Goal: Navigation & Orientation: Find specific page/section

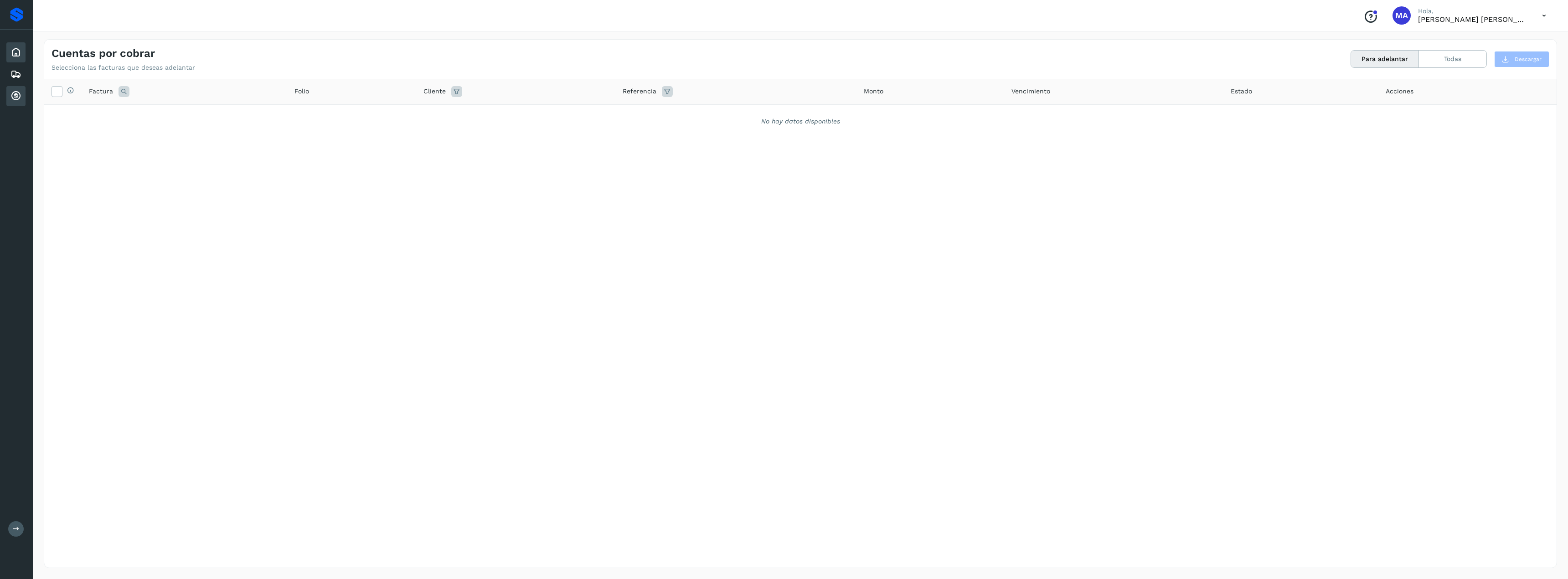
click at [23, 54] on div "Inicio" at bounding box center [16, 52] width 19 height 20
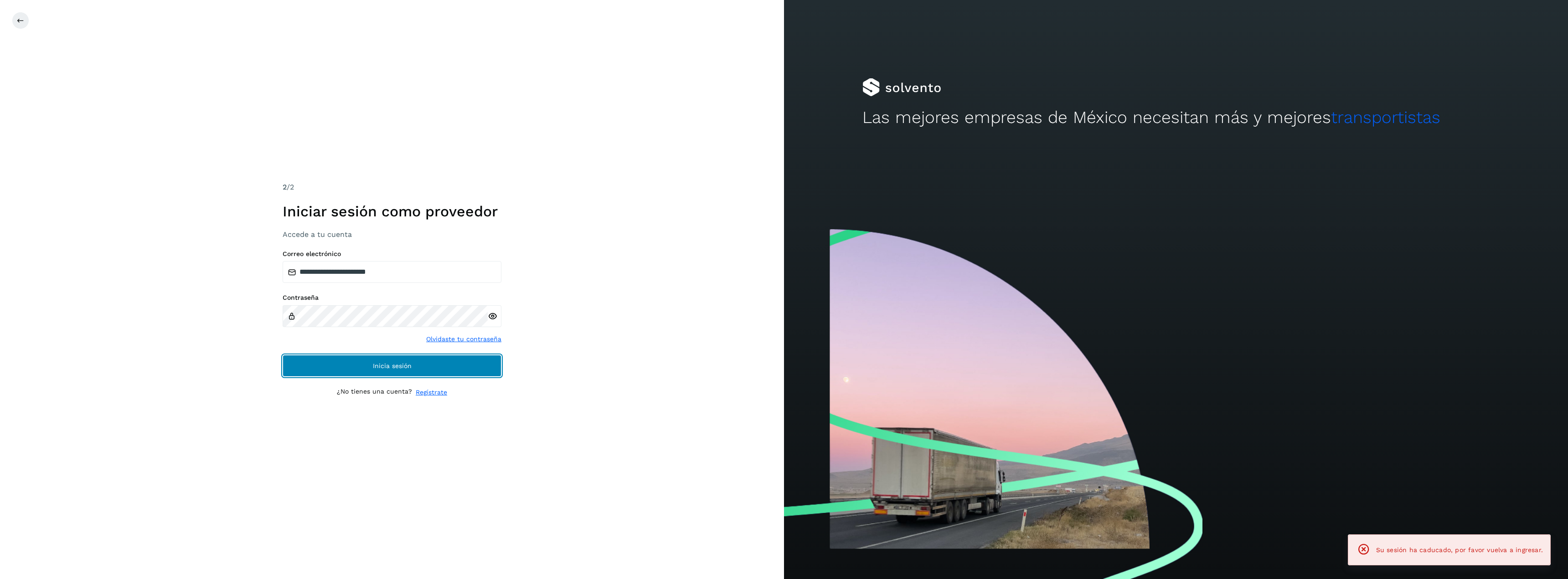
click at [377, 363] on span "Inicia sesión" at bounding box center [392, 366] width 39 height 7
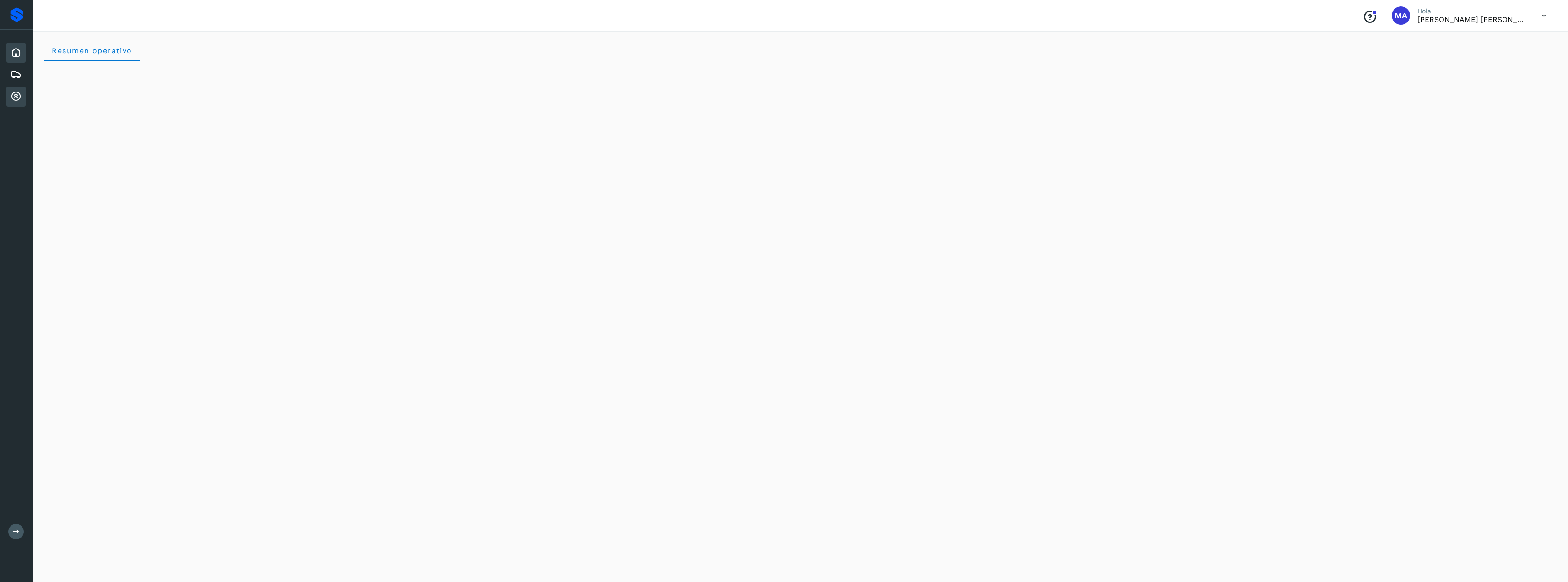
click at [14, 92] on icon at bounding box center [16, 96] width 11 height 11
